Goal: Task Accomplishment & Management: Manage account settings

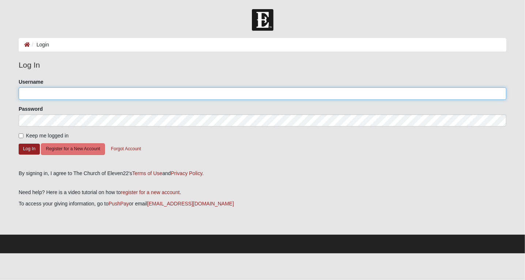
click at [173, 94] on input "Username" at bounding box center [263, 93] width 488 height 12
type input "[EMAIL_ADDRESS][DOMAIN_NAME]"
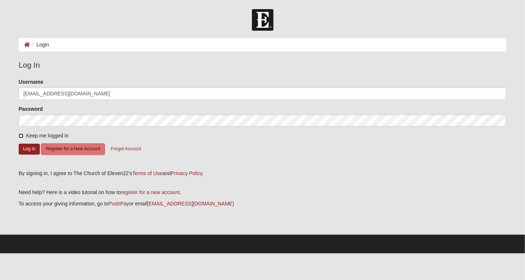
click at [21, 135] on input "Keep me logged in" at bounding box center [21, 135] width 5 height 5
checkbox input "true"
click at [31, 148] on button "Log In" at bounding box center [29, 149] width 21 height 11
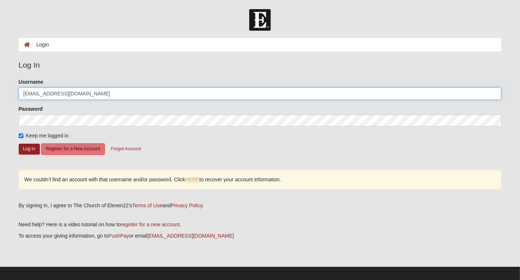
click at [120, 91] on input "[EMAIL_ADDRESS][DOMAIN_NAME]" at bounding box center [260, 93] width 483 height 12
type input "k"
type input "kplantrich"
click at [19, 144] on button "Log In" at bounding box center [29, 149] width 21 height 11
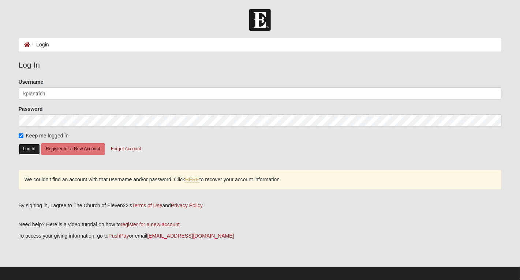
click at [23, 150] on button "Log In" at bounding box center [29, 149] width 21 height 11
click at [193, 178] on link "HERE" at bounding box center [192, 180] width 14 height 6
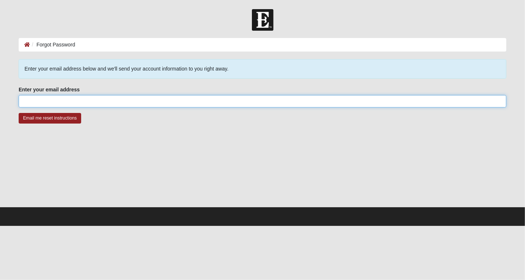
click at [163, 99] on input "Enter your email address" at bounding box center [263, 101] width 488 height 12
type input "krisplanatrich@gmail.com"
click at [19, 113] on input "Email me reset instructions" at bounding box center [50, 118] width 63 height 11
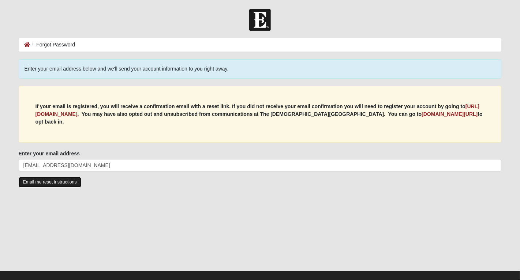
click at [46, 182] on input "Email me reset instructions" at bounding box center [50, 182] width 63 height 11
click at [39, 180] on input "Email me reset instructions" at bounding box center [50, 182] width 63 height 11
click at [40, 179] on input "Email me reset instructions" at bounding box center [50, 182] width 63 height 11
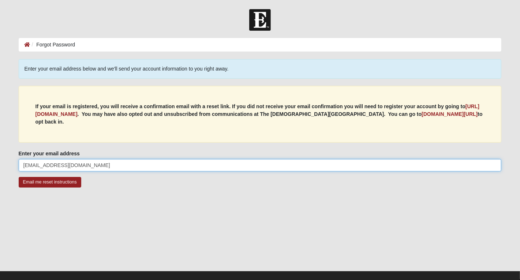
click at [42, 166] on input "krisplanatrich@gmail.com" at bounding box center [260, 165] width 483 height 12
type input "[EMAIL_ADDRESS][DOMAIN_NAME]"
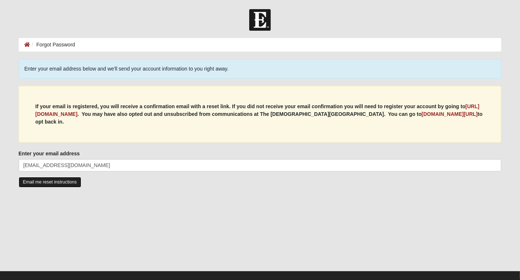
click at [42, 178] on input "Email me reset instructions" at bounding box center [50, 182] width 63 height 11
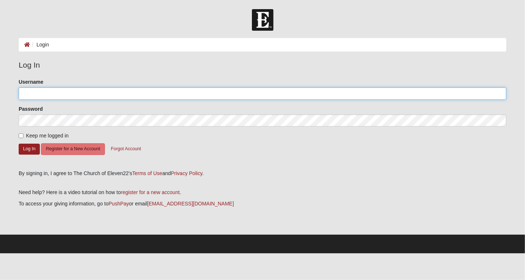
click at [112, 93] on input "Username" at bounding box center [263, 93] width 488 height 12
type input "[EMAIL_ADDRESS][DOMAIN_NAME]"
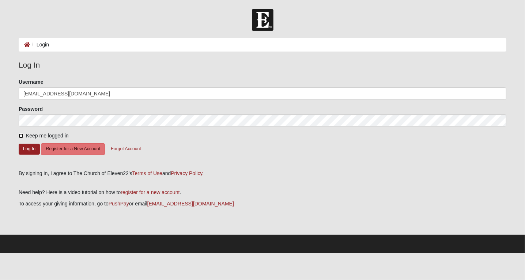
click at [23, 135] on input "Keep me logged in" at bounding box center [21, 135] width 5 height 5
checkbox input "true"
click at [28, 148] on button "Log In" at bounding box center [29, 149] width 21 height 11
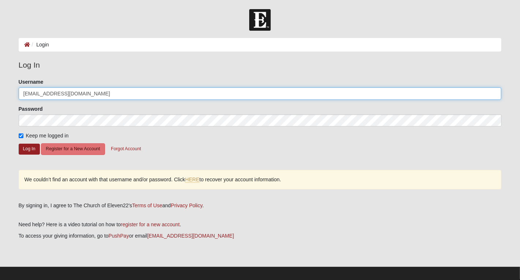
click at [64, 93] on input "[EMAIL_ADDRESS][DOMAIN_NAME]" at bounding box center [260, 93] width 483 height 12
click at [57, 93] on input "[EMAIL_ADDRESS][DOMAIN_NAME]" at bounding box center [260, 93] width 483 height 12
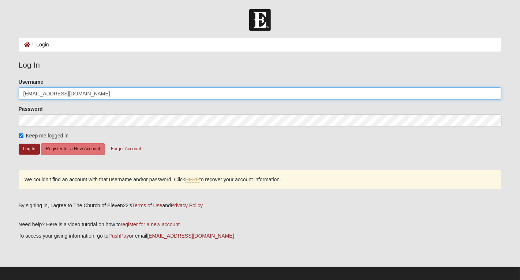
click at [57, 93] on input "[EMAIL_ADDRESS][DOMAIN_NAME]" at bounding box center [260, 93] width 483 height 12
type input "kplantrich"
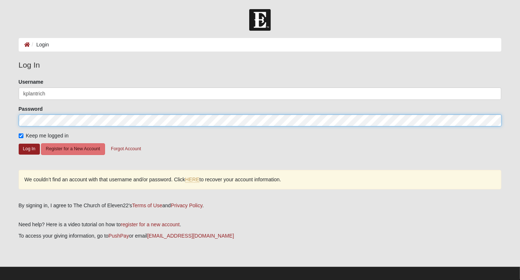
click at [19, 144] on button "Log In" at bounding box center [29, 149] width 21 height 11
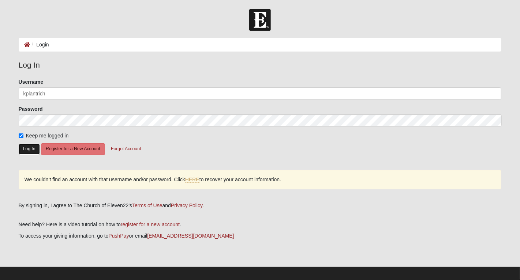
click at [27, 147] on button "Log In" at bounding box center [29, 149] width 21 height 11
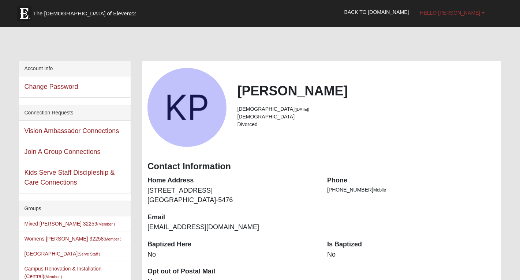
click at [461, 14] on span "Hello [PERSON_NAME]" at bounding box center [450, 13] width 60 height 6
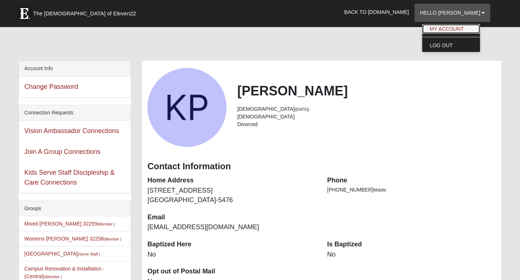
click at [454, 27] on link "My Account" at bounding box center [451, 29] width 58 height 10
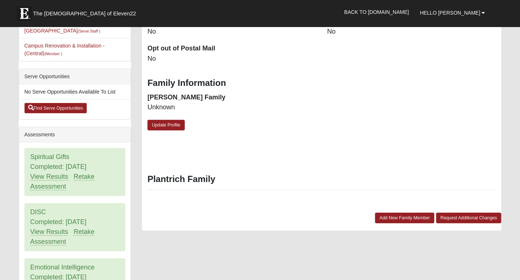
scroll to position [223, 0]
